Goal: Find contact information

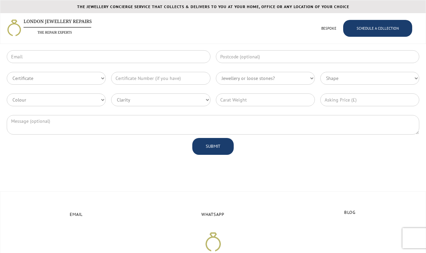
scroll to position [1780, 0]
